Goal: Information Seeking & Learning: Learn about a topic

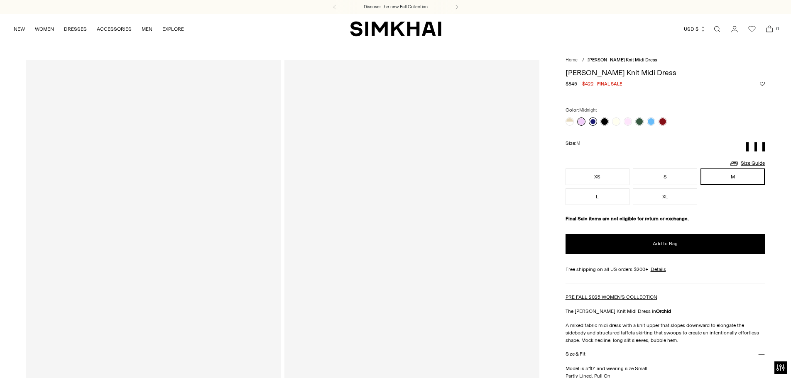
drag, startPoint x: 0, startPoint y: 0, endPoint x: 589, endPoint y: 120, distance: 600.6
click at [589, 120] on link at bounding box center [593, 122] width 8 height 8
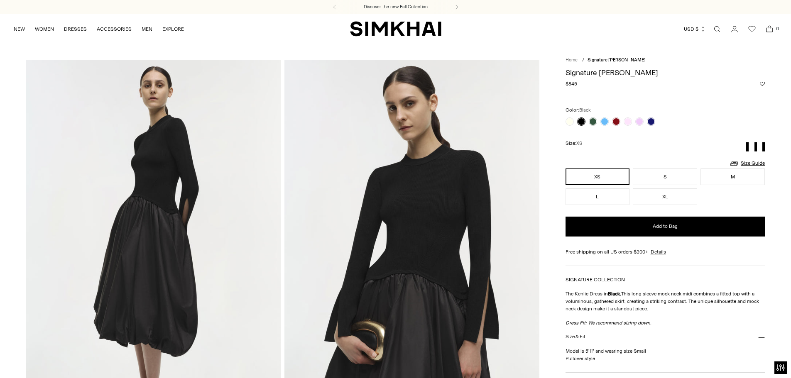
click at [573, 61] on link "Home" at bounding box center [572, 59] width 12 height 5
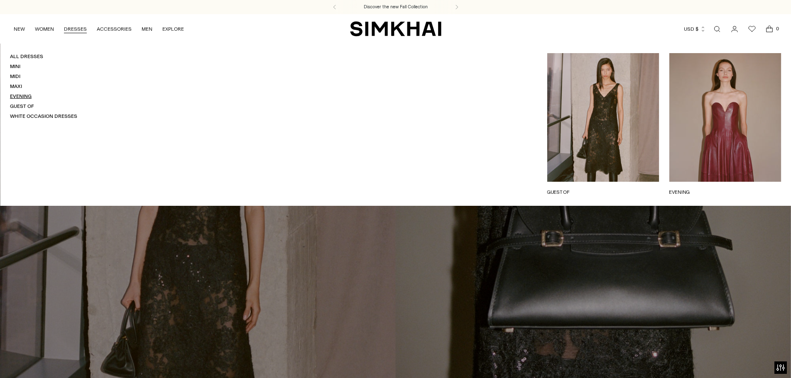
click at [31, 98] on link "Evening" at bounding box center [21, 96] width 22 height 6
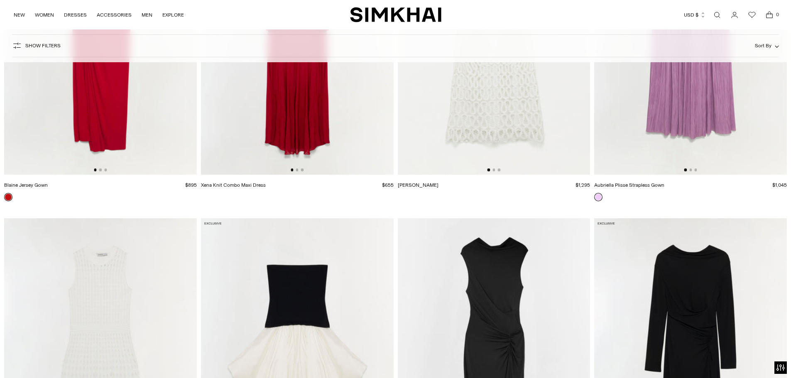
scroll to position [2467, 0]
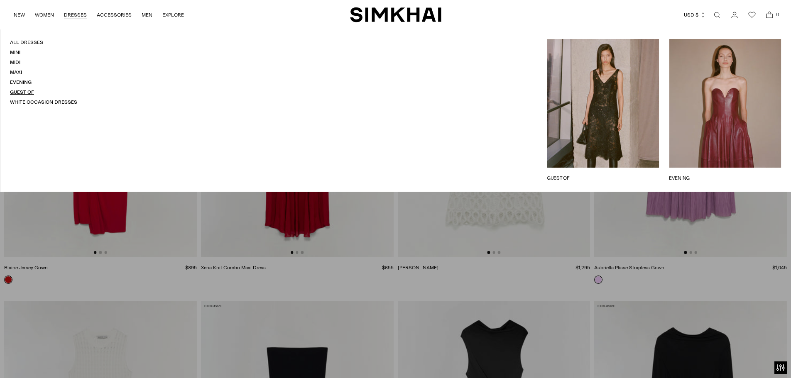
click at [27, 93] on link "Guest Of" at bounding box center [22, 92] width 24 height 6
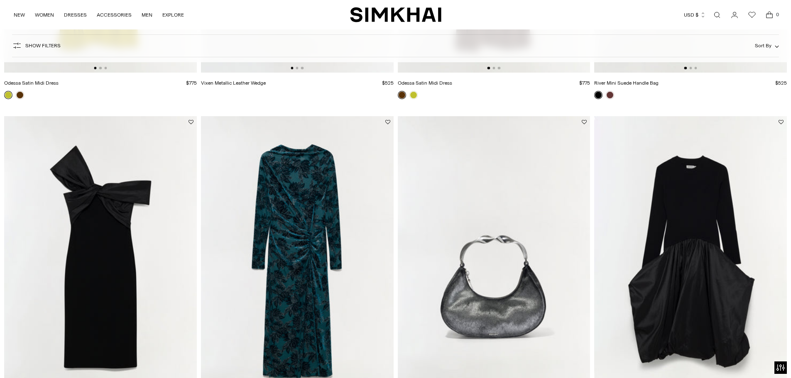
scroll to position [914, 0]
